Goal: Information Seeking & Learning: Understand process/instructions

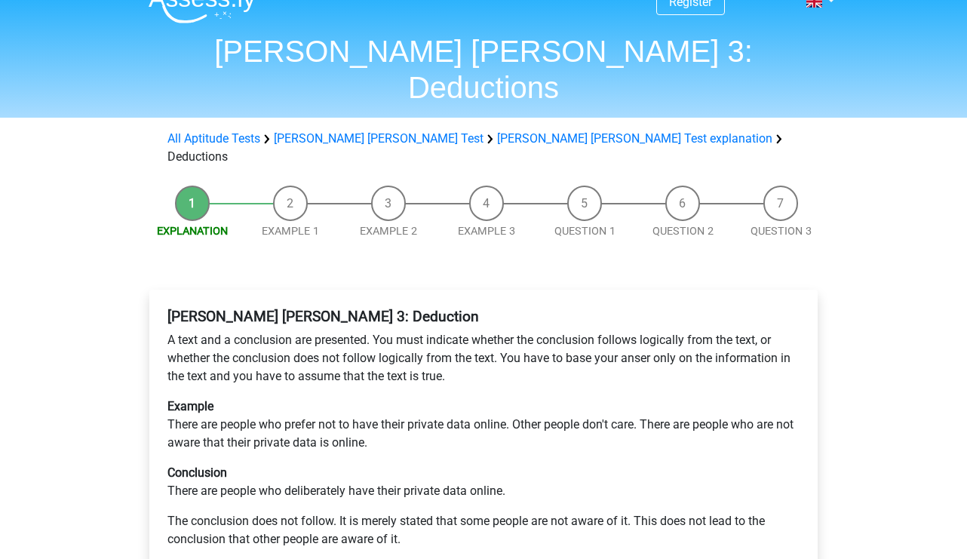
scroll to position [41, 0]
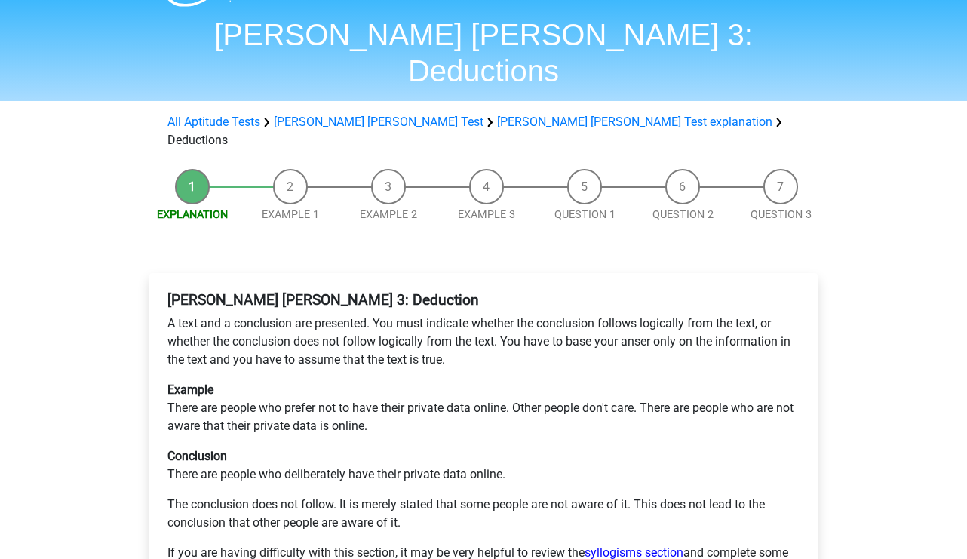
click at [295, 169] on li "Example 1" at bounding box center [290, 196] width 98 height 54
click at [290, 208] on link "Example 1" at bounding box center [290, 214] width 57 height 13
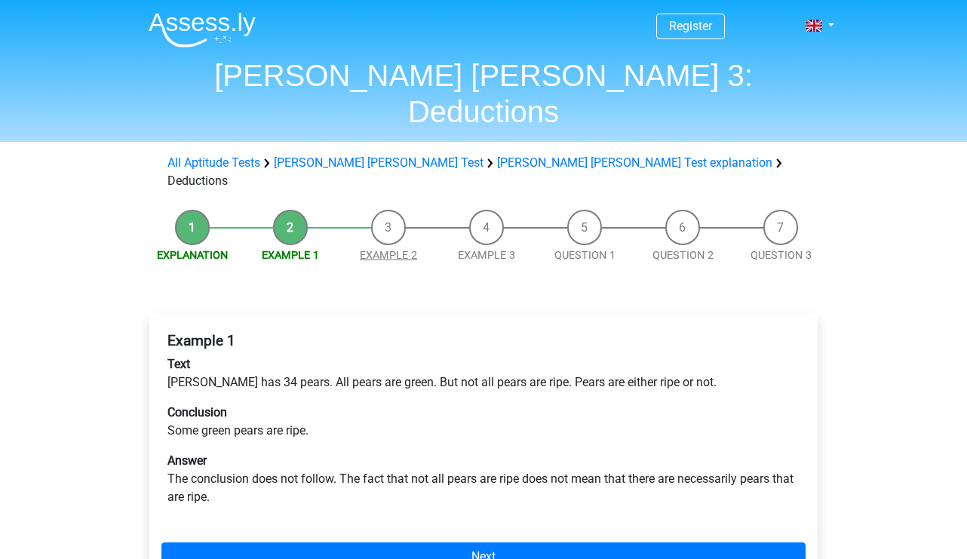
click at [390, 249] on link "Example 2" at bounding box center [388, 255] width 57 height 13
click at [479, 210] on li "Example 3" at bounding box center [487, 237] width 98 height 54
click at [479, 249] on link "Example 3" at bounding box center [486, 255] width 57 height 13
